Goal: Manage account settings

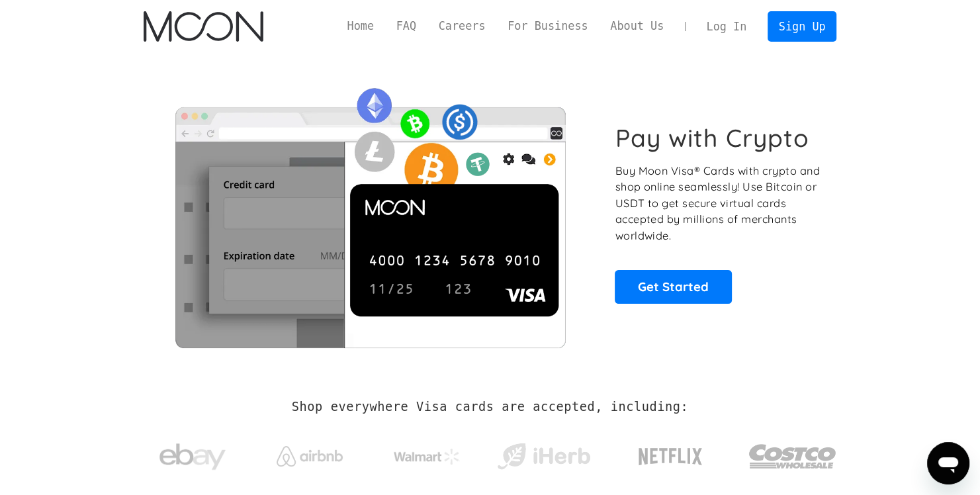
click at [735, 23] on link "Log In" at bounding box center [727, 26] width 62 height 29
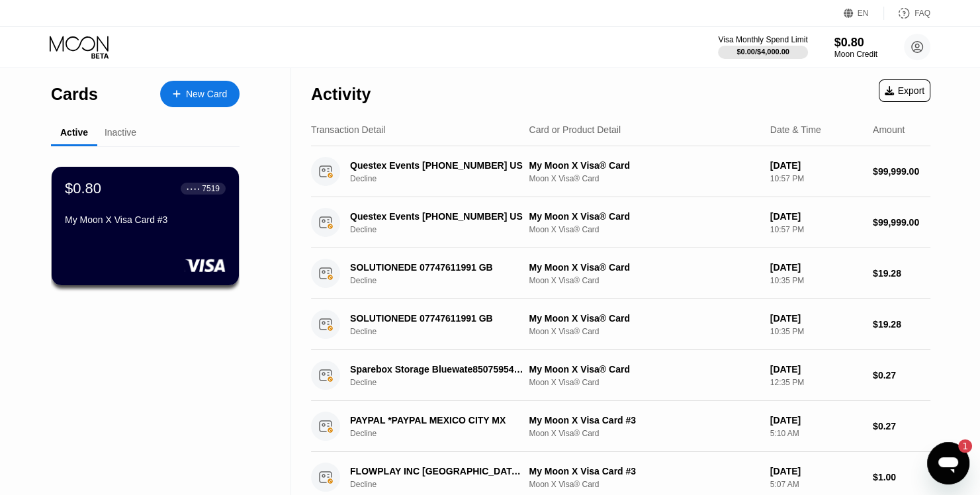
click at [120, 144] on div "Inactive" at bounding box center [120, 133] width 46 height 26
click at [122, 135] on div "Inactive" at bounding box center [121, 132] width 32 height 11
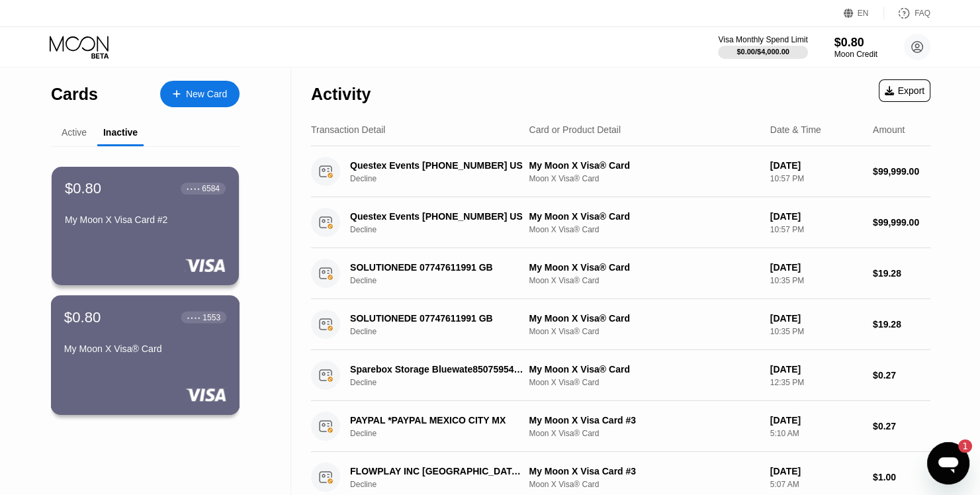
click at [150, 316] on div "$0.80 ● ● ● ● 1553" at bounding box center [145, 316] width 162 height 17
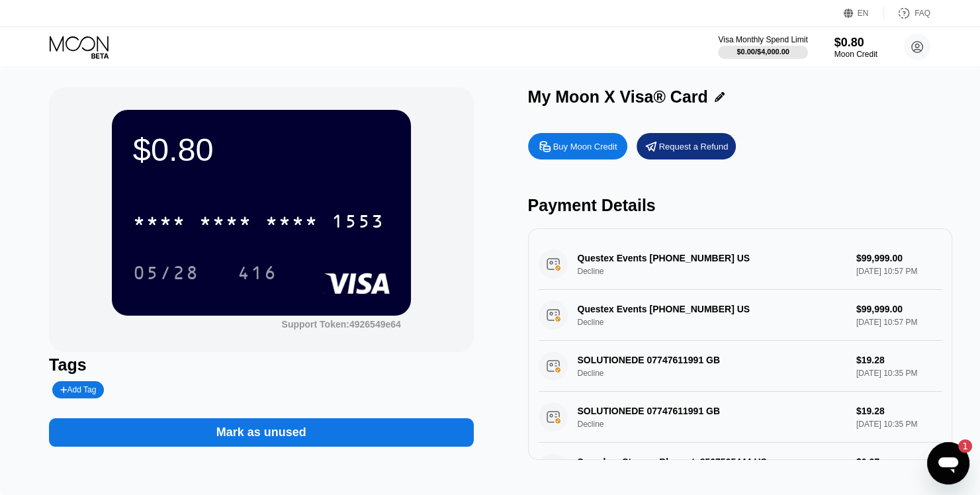
click at [721, 99] on icon at bounding box center [720, 97] width 10 height 10
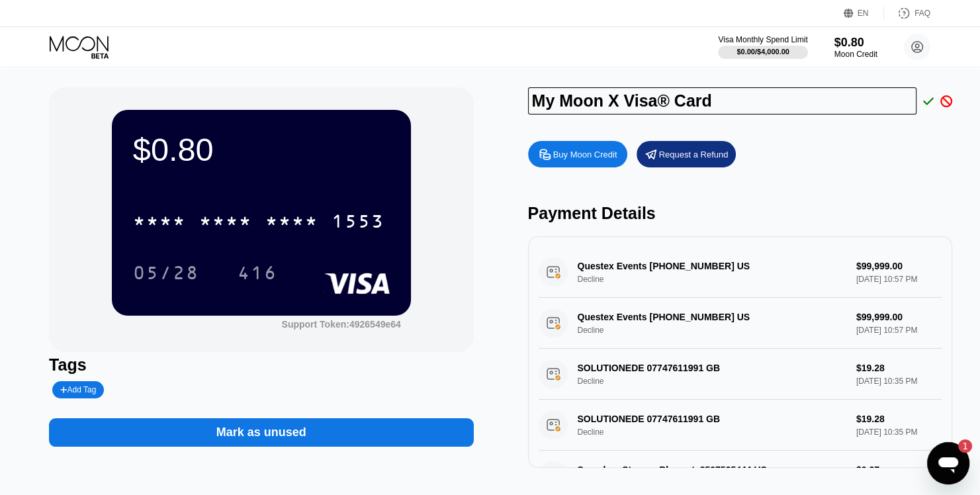
click at [712, 100] on input "My Moon X Visa® Card" at bounding box center [722, 100] width 389 height 27
type input "[PERSON_NAME]'s ILVisa"
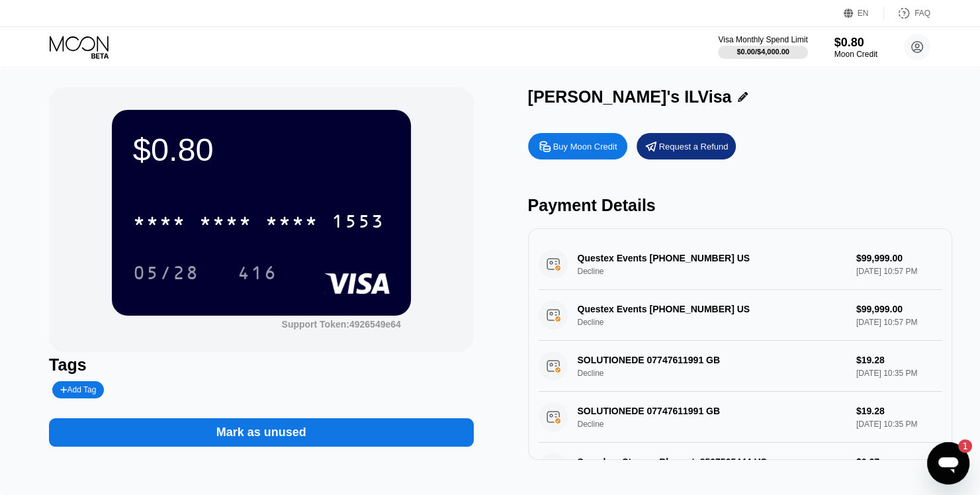
click at [100, 45] on icon at bounding box center [81, 47] width 62 height 23
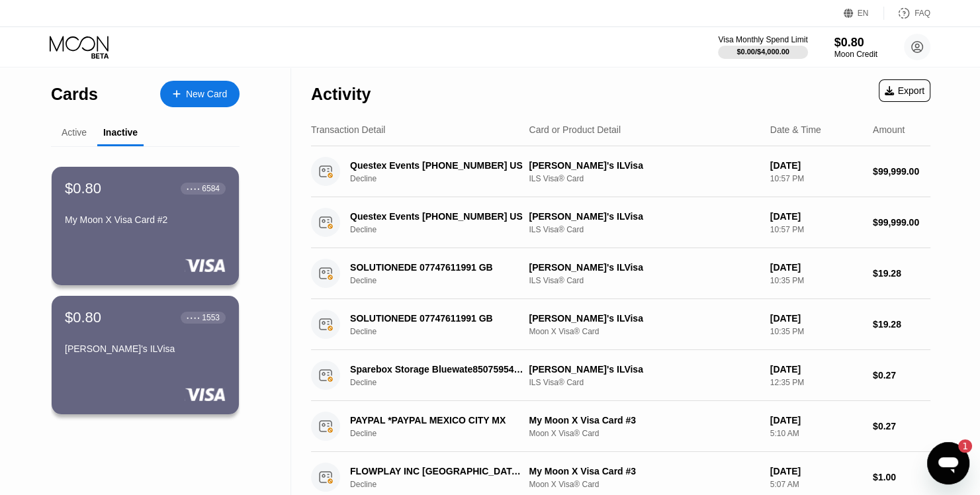
click at [647, 85] on div "Activity Export" at bounding box center [621, 91] width 620 height 46
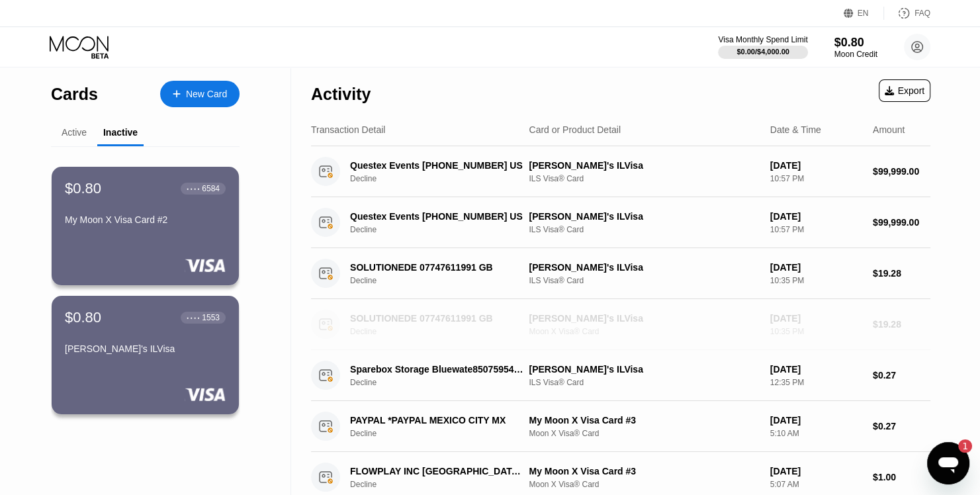
drag, startPoint x: 531, startPoint y: 334, endPoint x: 581, endPoint y: 332, distance: 50.4
click at [582, 331] on div "Moon X Visa® Card" at bounding box center [644, 331] width 230 height 9
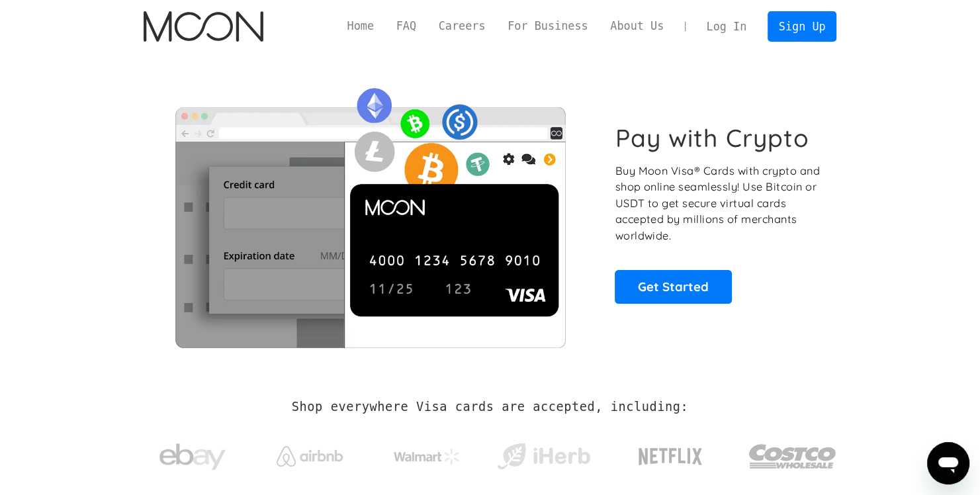
click at [746, 26] on link "Log In" at bounding box center [727, 26] width 62 height 29
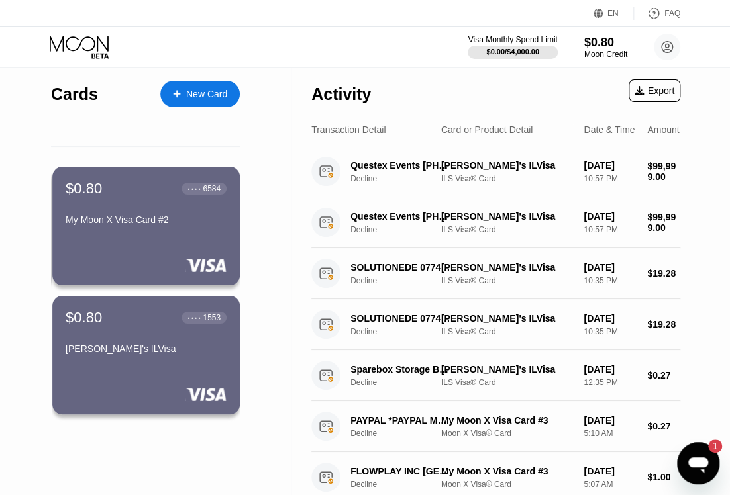
click at [442, 87] on div "Activity Export" at bounding box center [495, 91] width 369 height 46
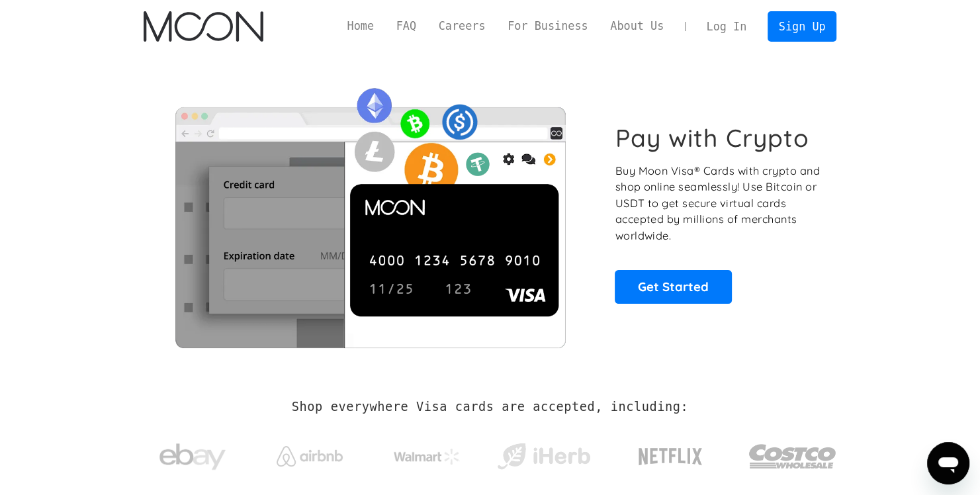
click at [737, 26] on link "Log In" at bounding box center [727, 26] width 62 height 29
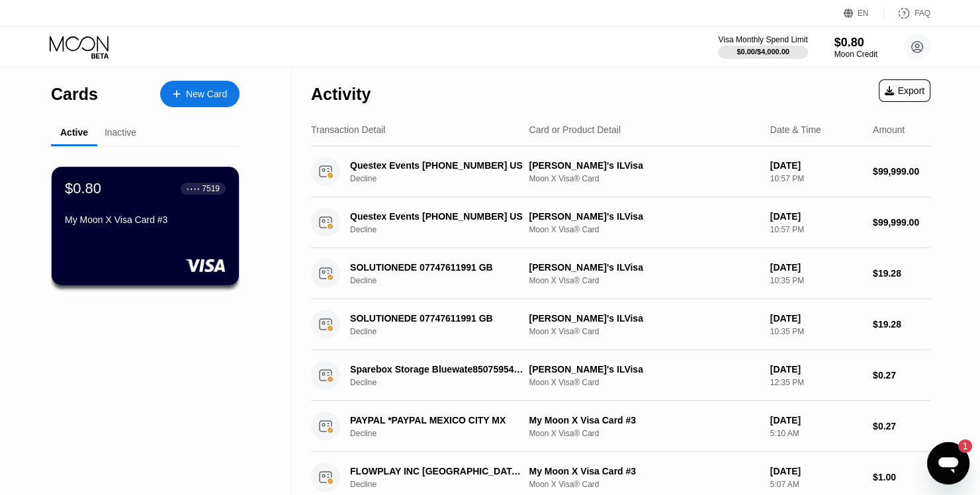
click at [240, 371] on div "Cards New Card Active Inactive $0.80 ● ● ● ● 7519 My Moon X Visa Card #3 $0.80 …" at bounding box center [145, 455] width 291 height 775
